Goal: Task Accomplishment & Management: Use online tool/utility

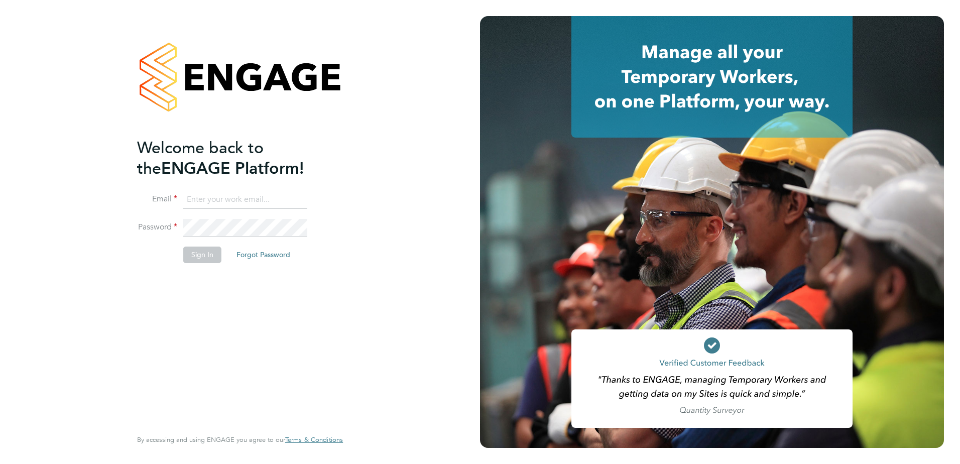
type input "kyle.munden@vistry.co.uk"
click at [195, 258] on button "Sign In" at bounding box center [202, 254] width 38 height 16
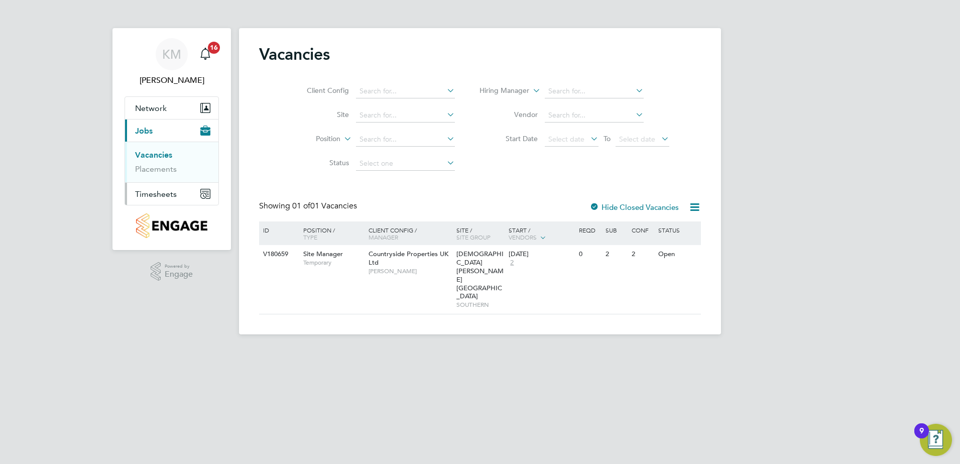
click at [165, 198] on span "Timesheets" at bounding box center [156, 194] width 42 height 10
click at [165, 196] on span "Timesheets" at bounding box center [156, 194] width 42 height 10
click at [165, 180] on link "Timesheets" at bounding box center [156, 178] width 42 height 10
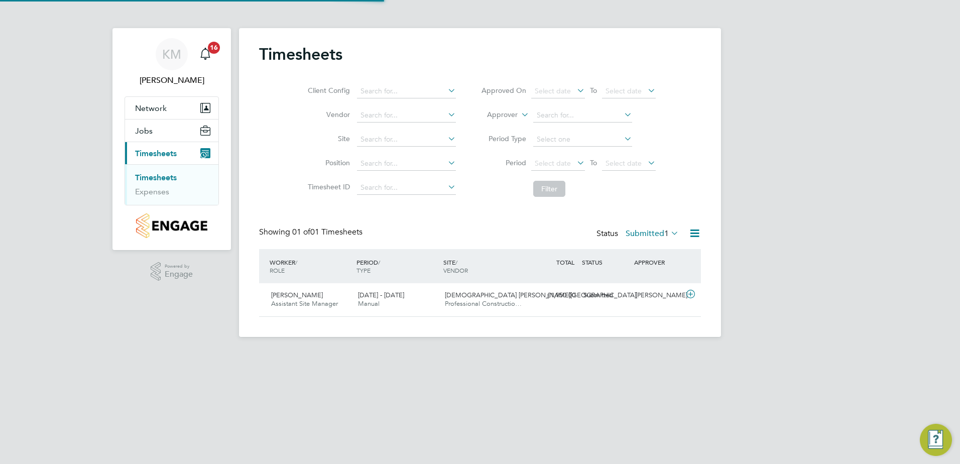
scroll to position [26, 87]
click at [691, 294] on icon at bounding box center [690, 294] width 13 height 8
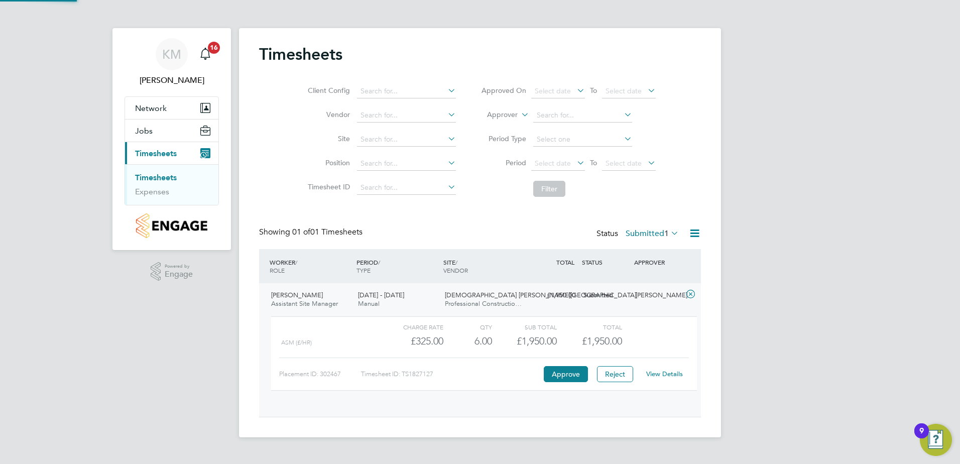
scroll to position [17, 98]
click at [569, 375] on button "Approve" at bounding box center [566, 374] width 44 height 16
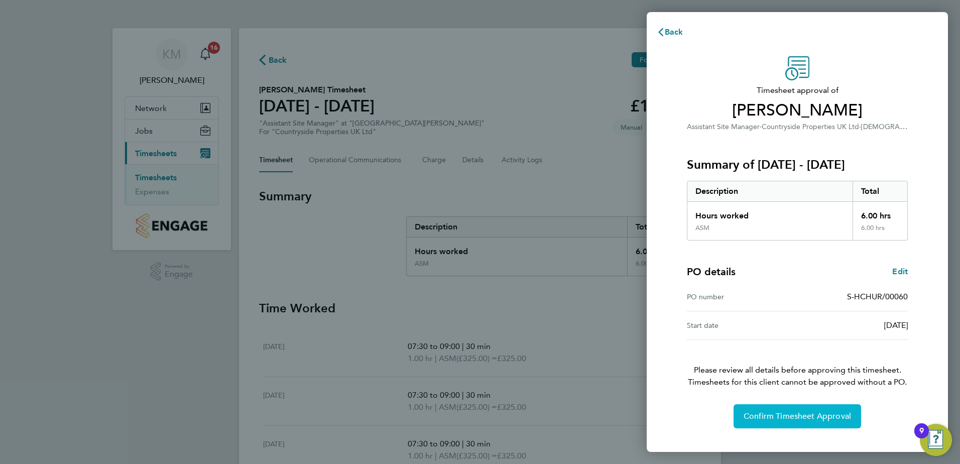
click at [751, 419] on span "Confirm Timesheet Approval" at bounding box center [796, 416] width 107 height 10
